Goal: Book appointment/travel/reservation

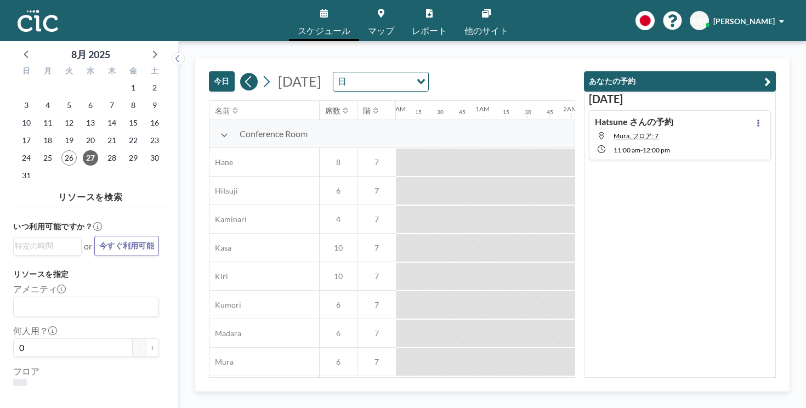
click at [209, 71] on button "今日" at bounding box center [222, 81] width 26 height 20
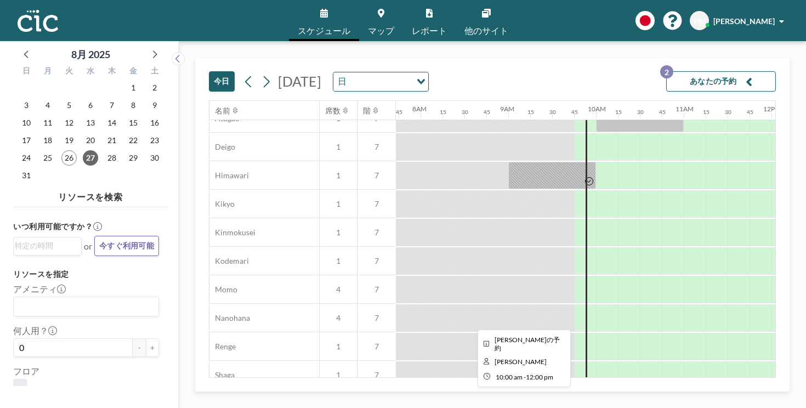
scroll to position [385, 678]
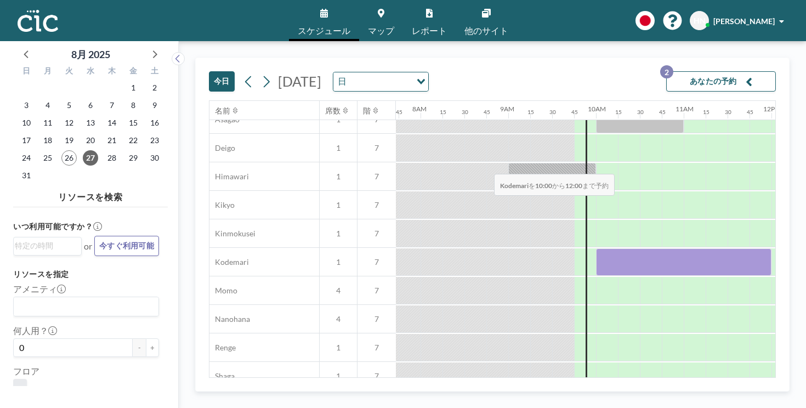
drag, startPoint x: 366, startPoint y: 142, endPoint x: 491, endPoint y: 148, distance: 125.3
click at [596, 249] on div at bounding box center [684, 262] width 176 height 27
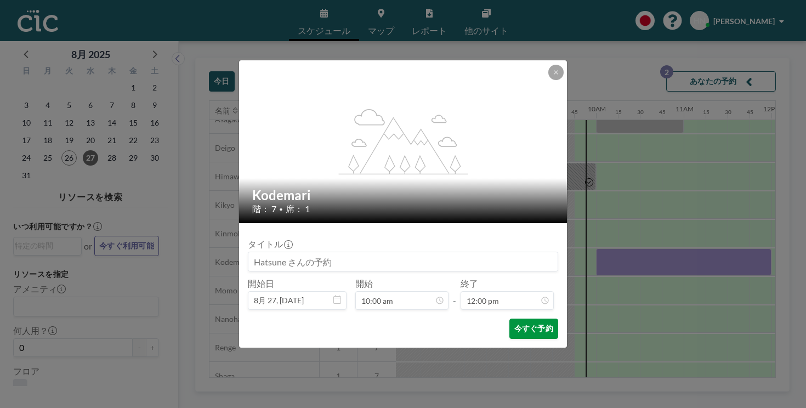
click at [510, 319] on button "今すぐ予約" at bounding box center [534, 329] width 49 height 20
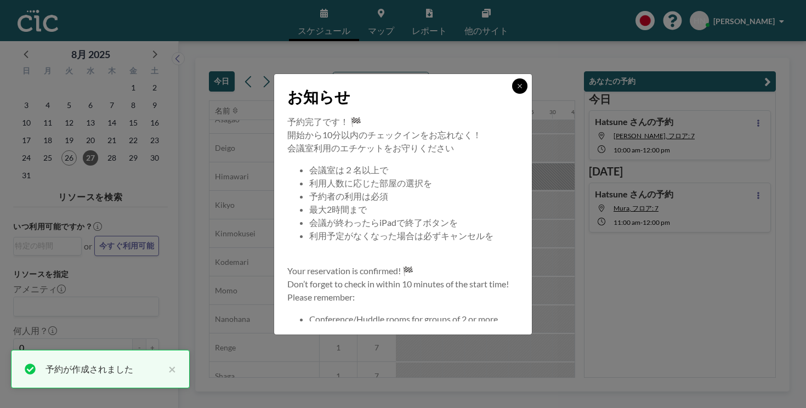
click at [512, 94] on button at bounding box center [519, 85] width 15 height 15
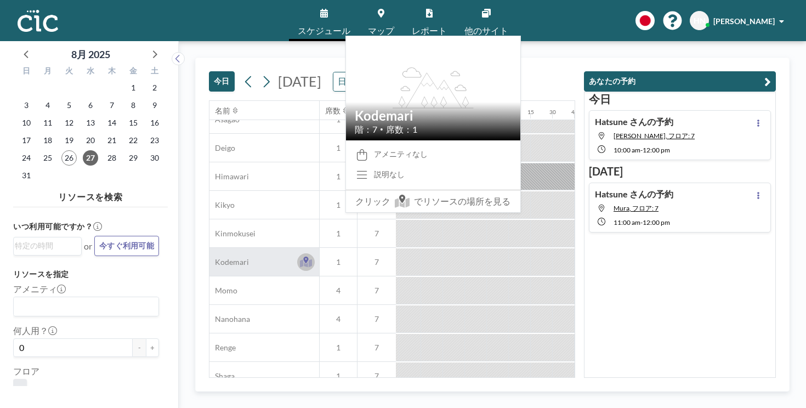
click at [300, 259] on icon at bounding box center [306, 263] width 13 height 8
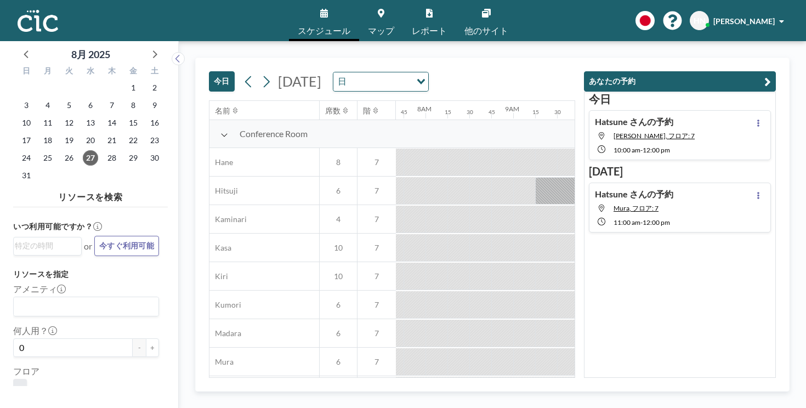
scroll to position [0, 678]
